Goal: Information Seeking & Learning: Check status

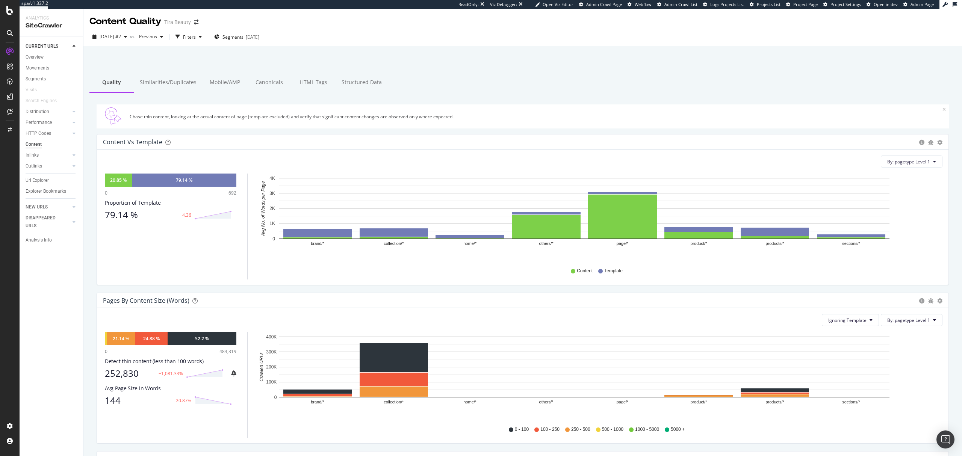
scroll to position [50, 0]
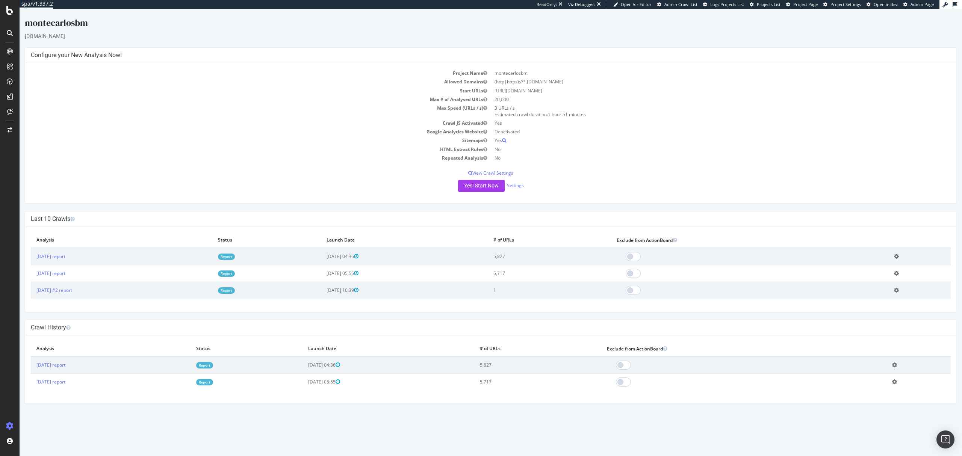
click at [235, 255] on link "Report" at bounding box center [226, 257] width 17 height 6
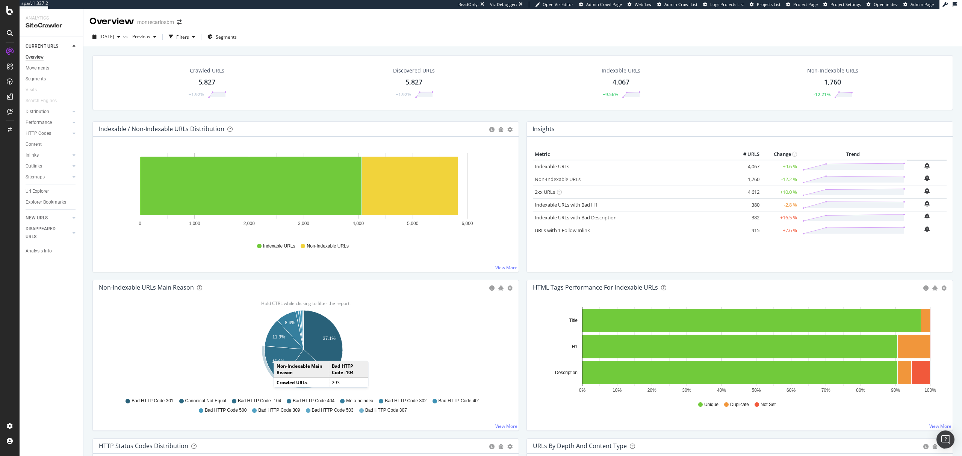
click at [281, 354] on icon "A chart." at bounding box center [284, 363] width 39 height 35
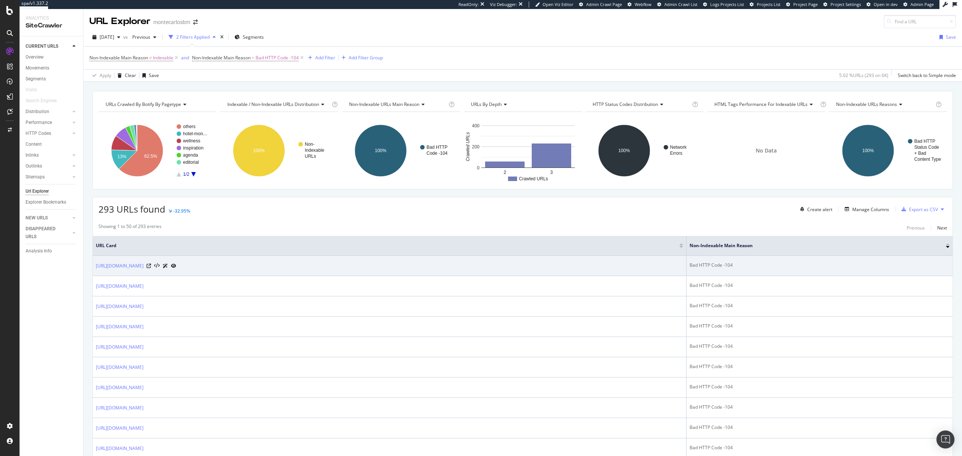
scroll to position [50, 0]
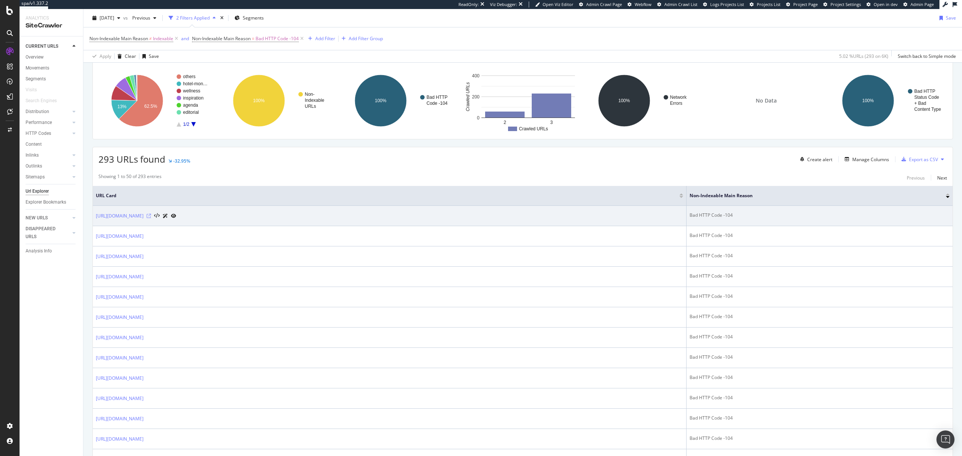
click at [151, 215] on icon at bounding box center [149, 216] width 5 height 5
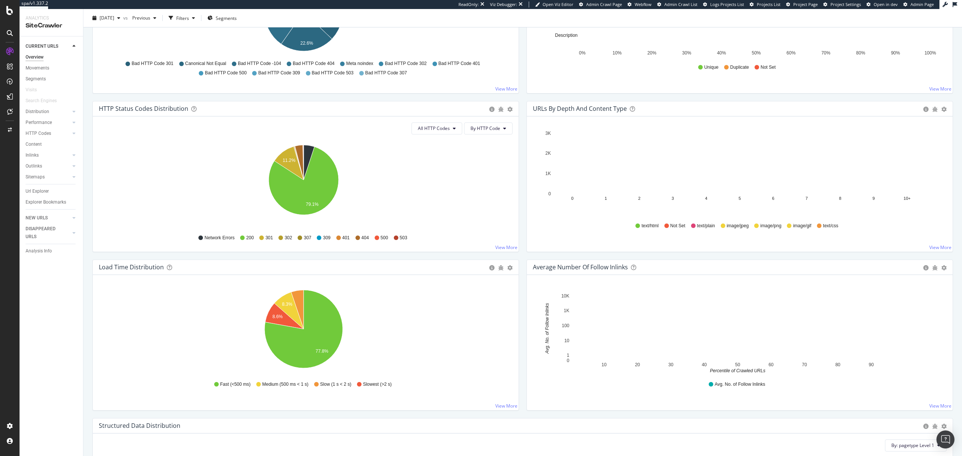
scroll to position [351, 0]
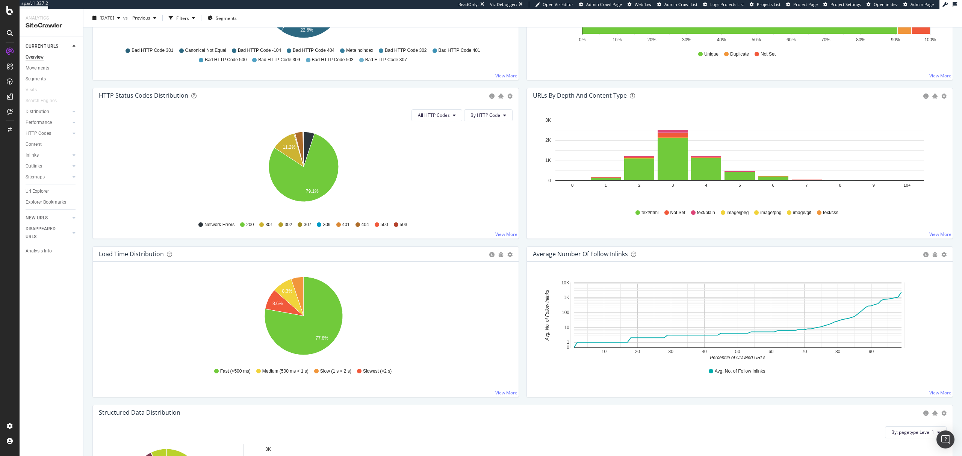
drag, startPoint x: 41, startPoint y: 113, endPoint x: 91, endPoint y: 116, distance: 50.4
click at [41, 113] on div "Distribution" at bounding box center [38, 112] width 24 height 8
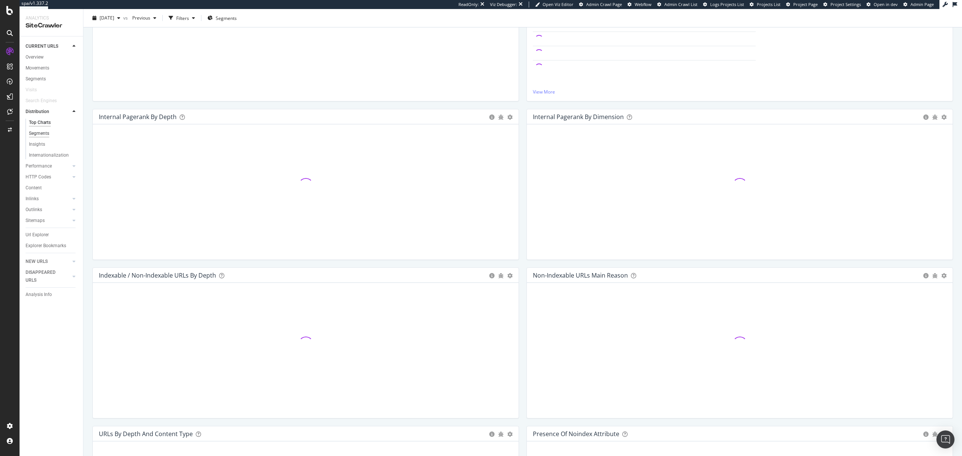
scroll to position [351, 0]
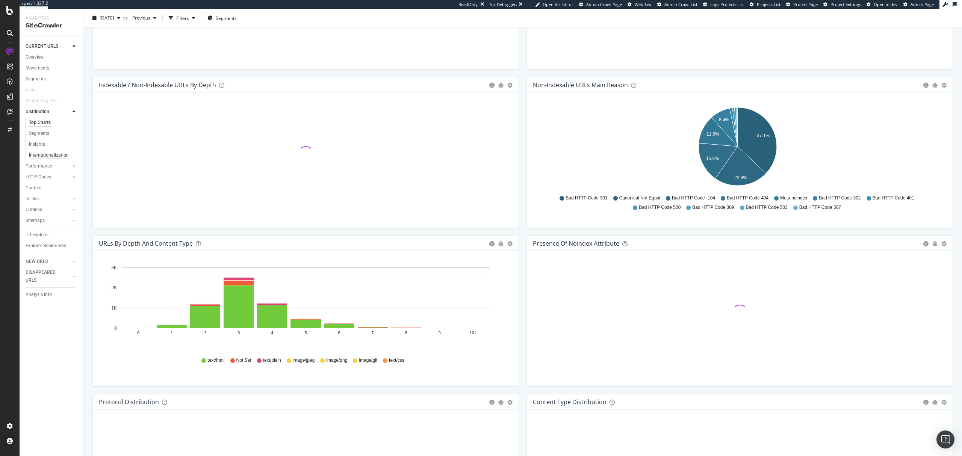
click at [38, 155] on div "Internationalization" at bounding box center [49, 155] width 40 height 8
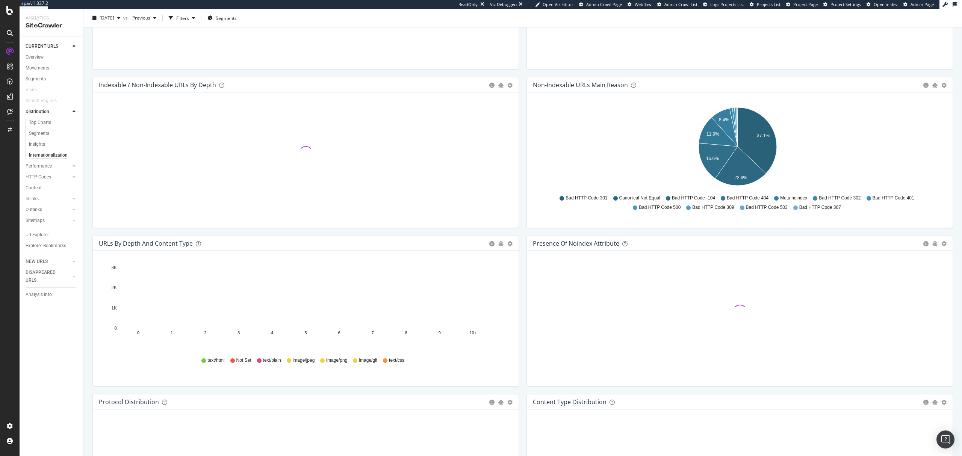
scroll to position [80, 0]
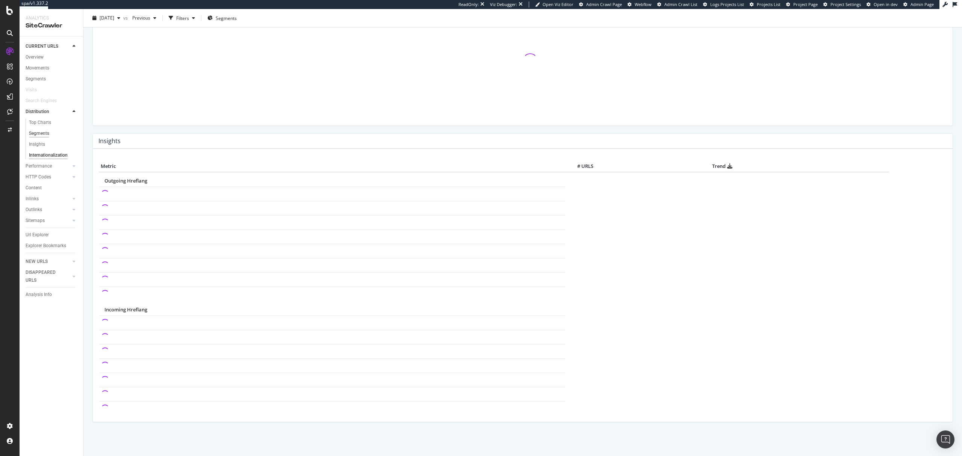
click at [45, 132] on div "Segments" at bounding box center [39, 134] width 20 height 8
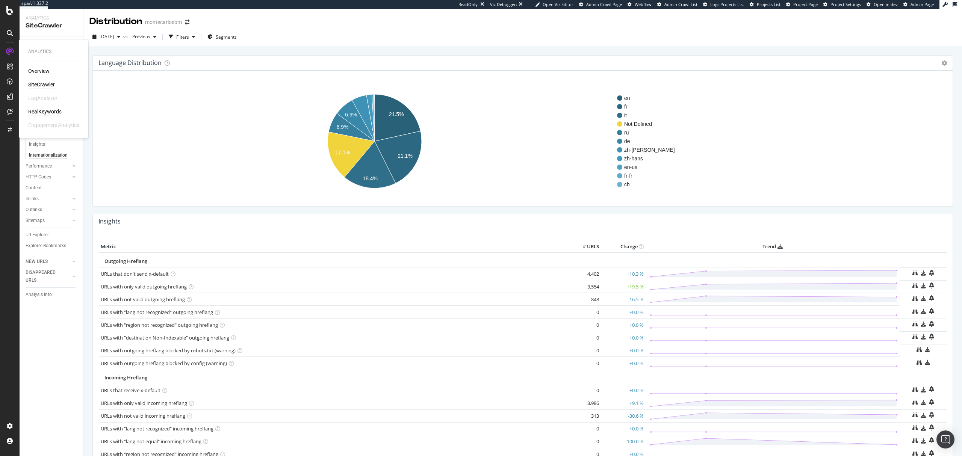
click at [51, 110] on div "RealKeywords" at bounding box center [44, 112] width 33 height 8
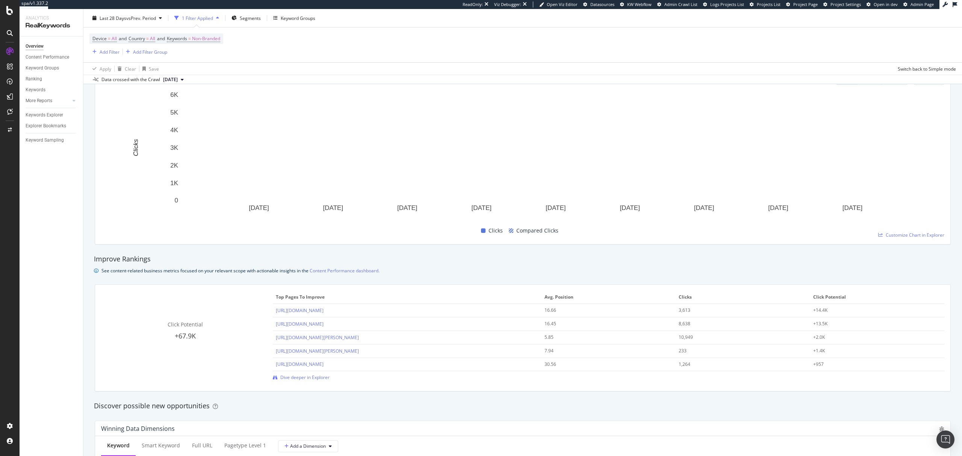
scroll to position [401, 0]
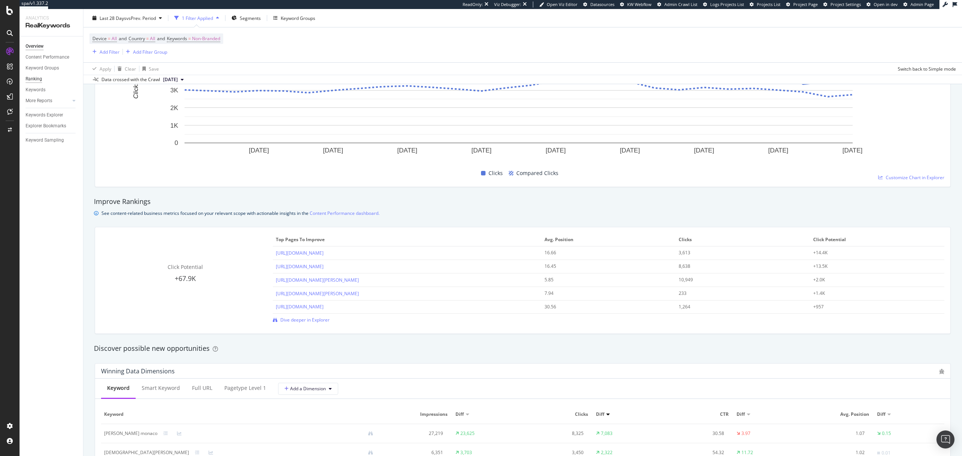
click at [38, 80] on div "Ranking" at bounding box center [34, 79] width 17 height 8
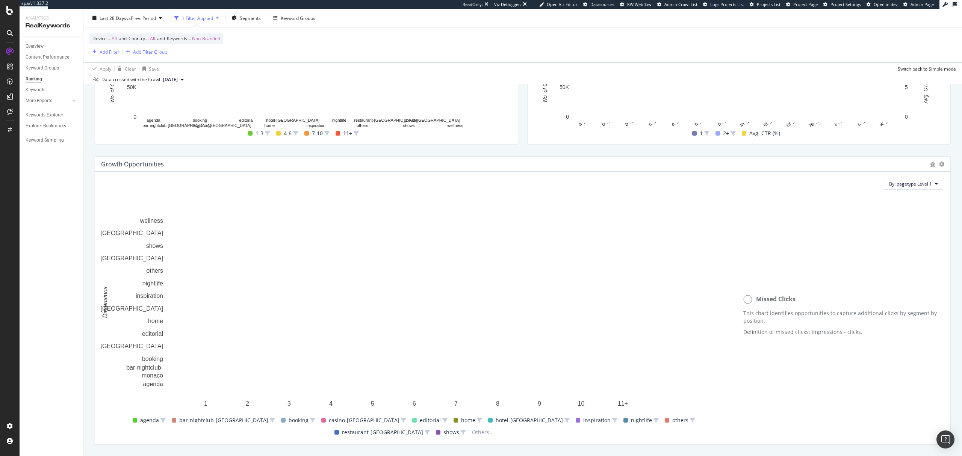
scroll to position [451, 0]
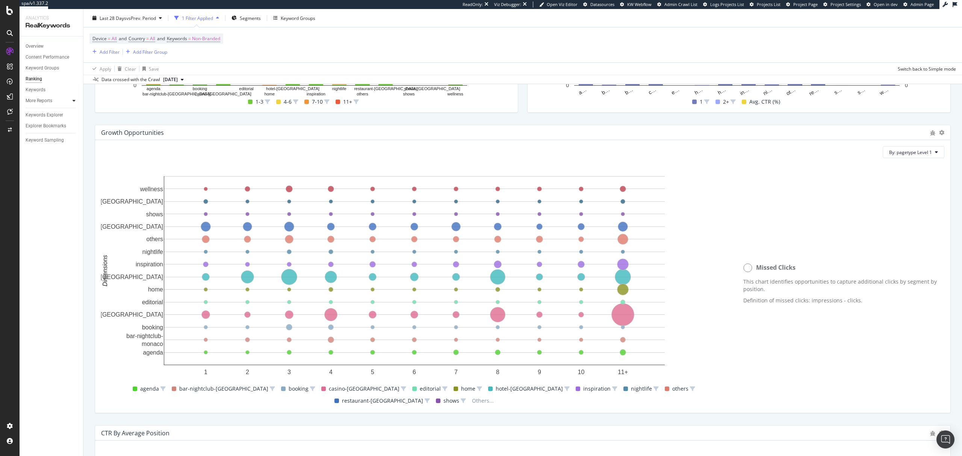
click at [74, 99] on icon at bounding box center [74, 100] width 3 height 5
click at [31, 131] on div "Content" at bounding box center [37, 134] width 16 height 8
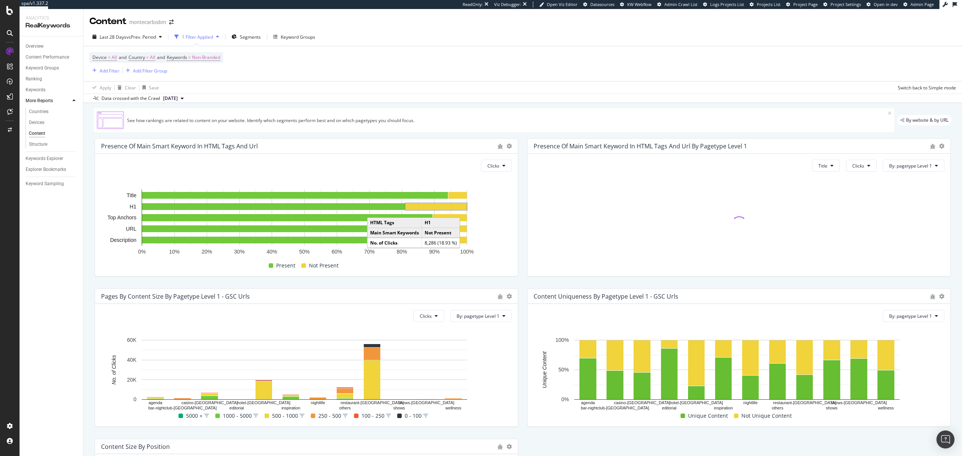
click at [455, 206] on rect "A chart." at bounding box center [436, 206] width 61 height 7
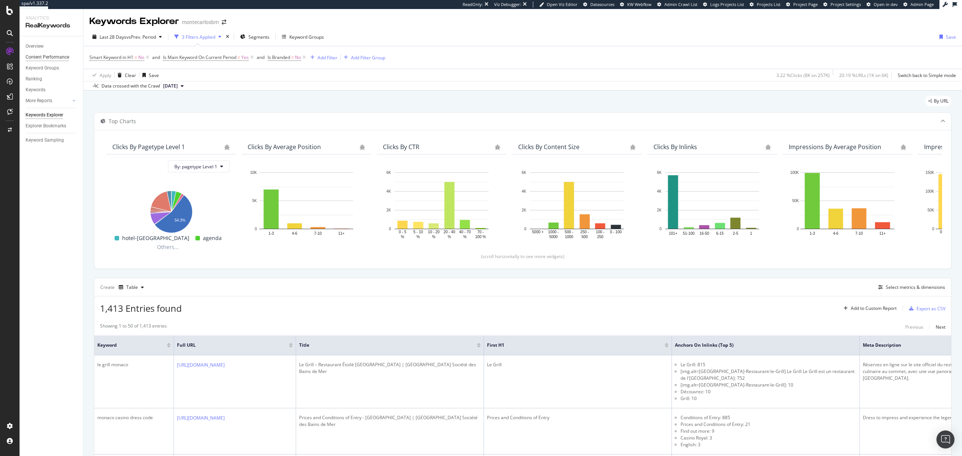
click at [54, 59] on div "Content Performance" at bounding box center [48, 57] width 44 height 8
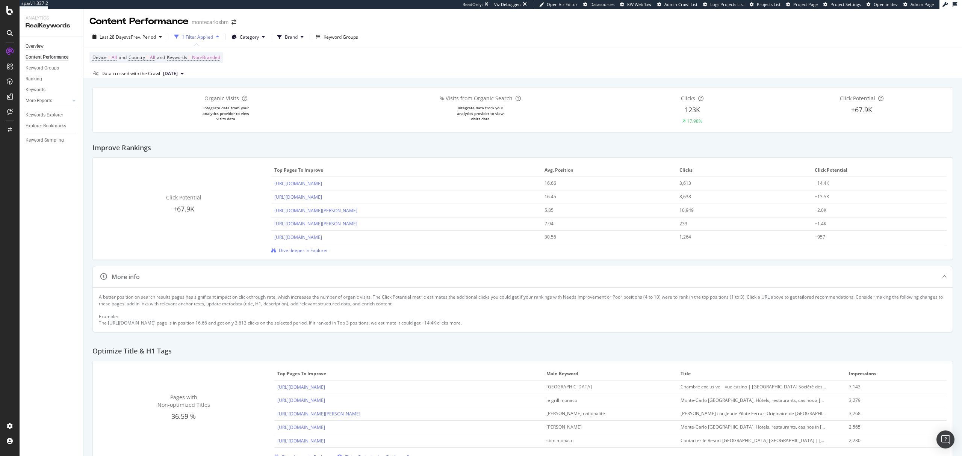
click at [32, 45] on div "Overview" at bounding box center [35, 46] width 18 height 8
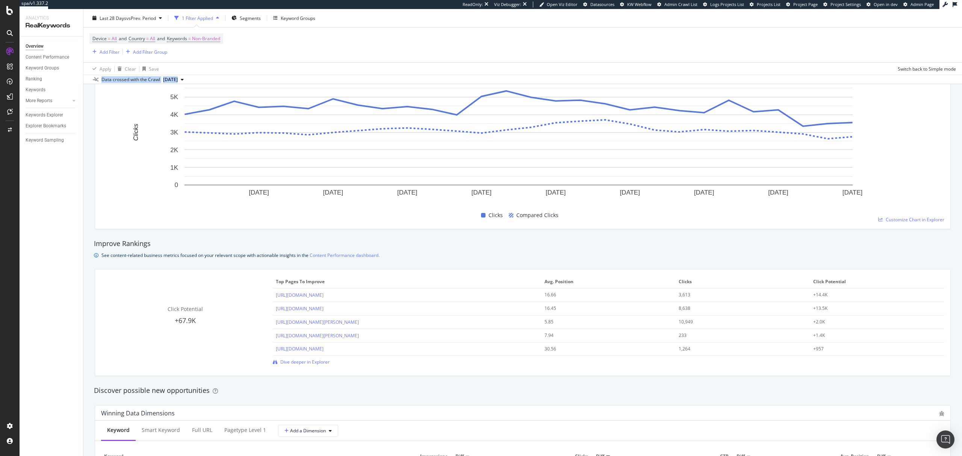
scroll to position [346, 0]
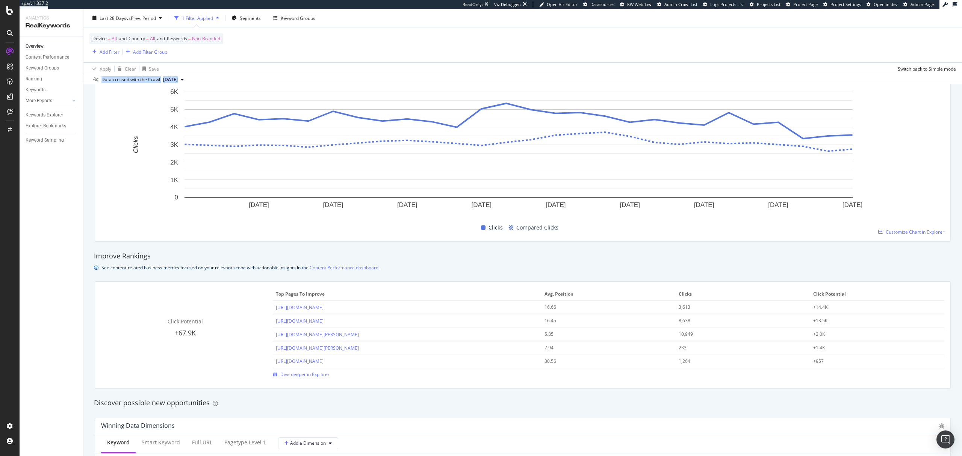
drag, startPoint x: 961, startPoint y: 90, endPoint x: 961, endPoint y: 187, distance: 97.0
click at [961, 187] on div "Overview montecarlosbm Last 28 Days vs Prev. Period 1 Filter Applied Segments K…" at bounding box center [522, 232] width 879 height 447
click at [495, 240] on div "Seasonality Branded Keywords Device Top pagetype Level 1 Top Keywords Current: …" at bounding box center [522, 143] width 855 height 198
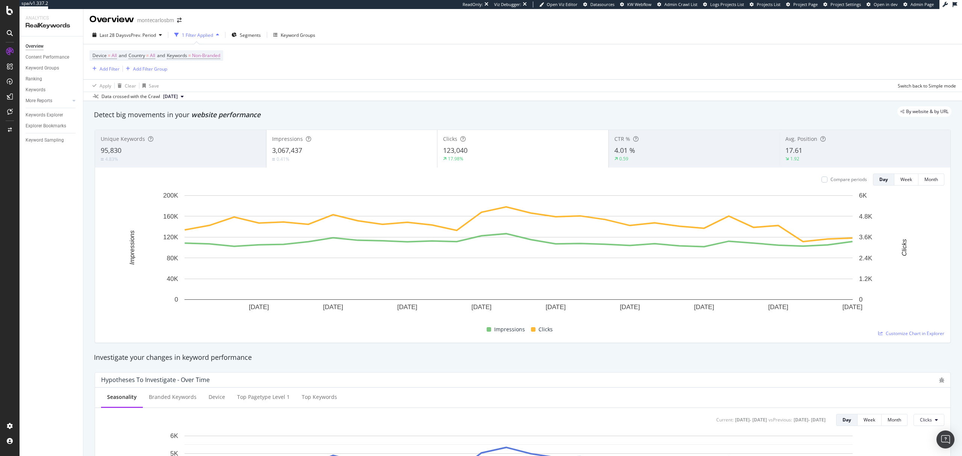
scroll to position [0, 0]
click at [50, 98] on div "More Reports" at bounding box center [39, 101] width 27 height 8
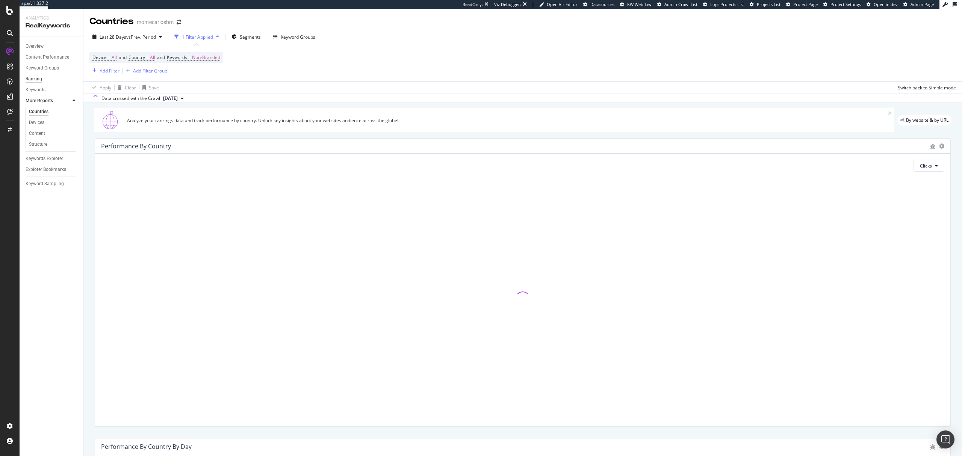
click at [35, 79] on div "Ranking" at bounding box center [34, 79] width 17 height 8
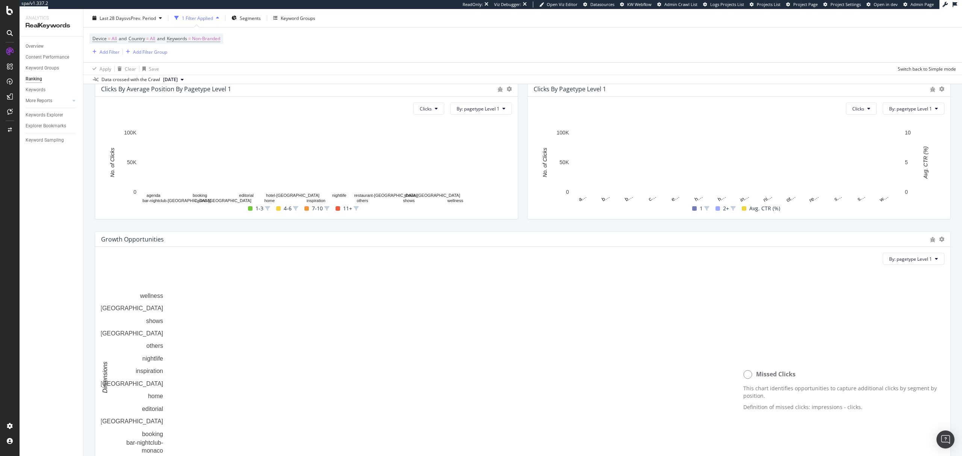
scroll to position [341, 0]
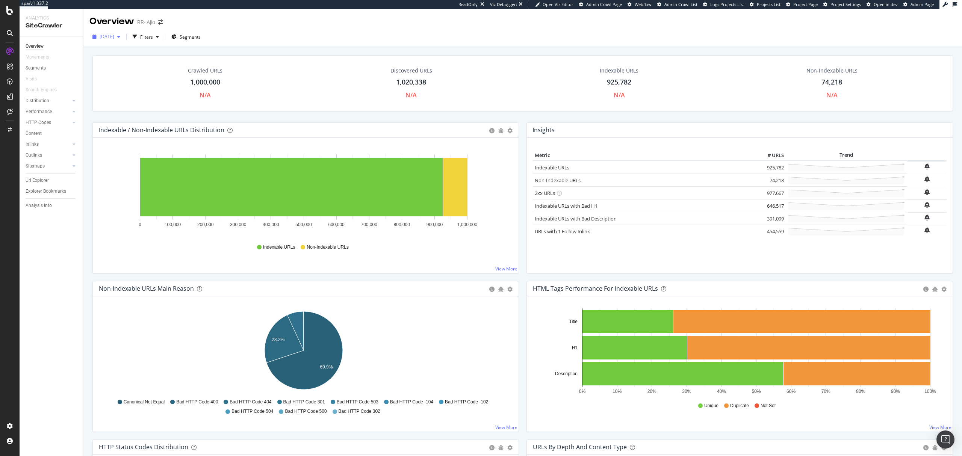
click at [114, 40] on span "2025 Jun. 12th" at bounding box center [107, 36] width 15 height 6
click at [143, 80] on div "1.0M URLs" at bounding box center [138, 77] width 22 height 7
